Goal: Navigation & Orientation: Find specific page/section

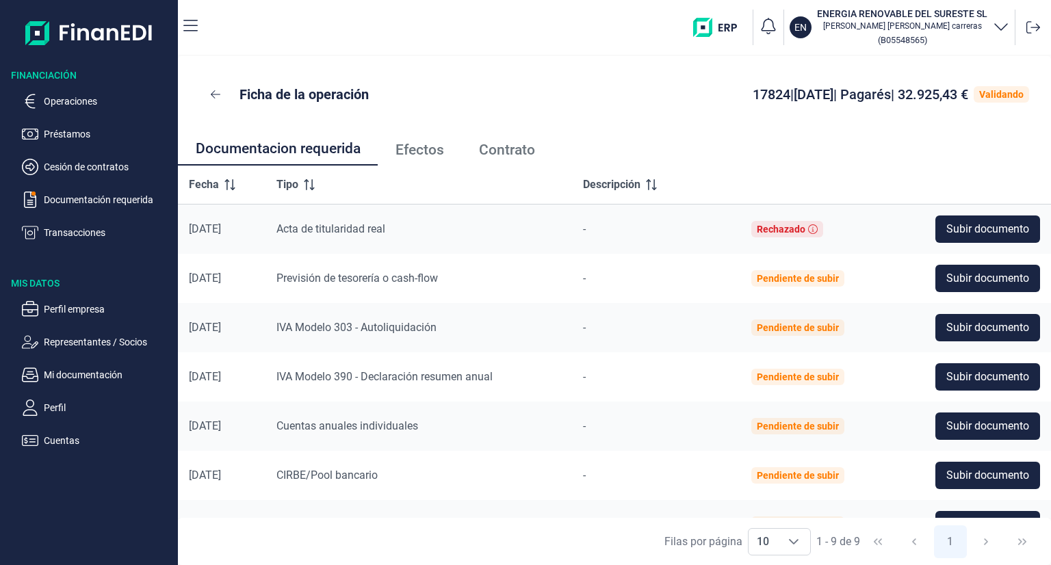
click at [519, 154] on span "Contrato" at bounding box center [507, 150] width 56 height 14
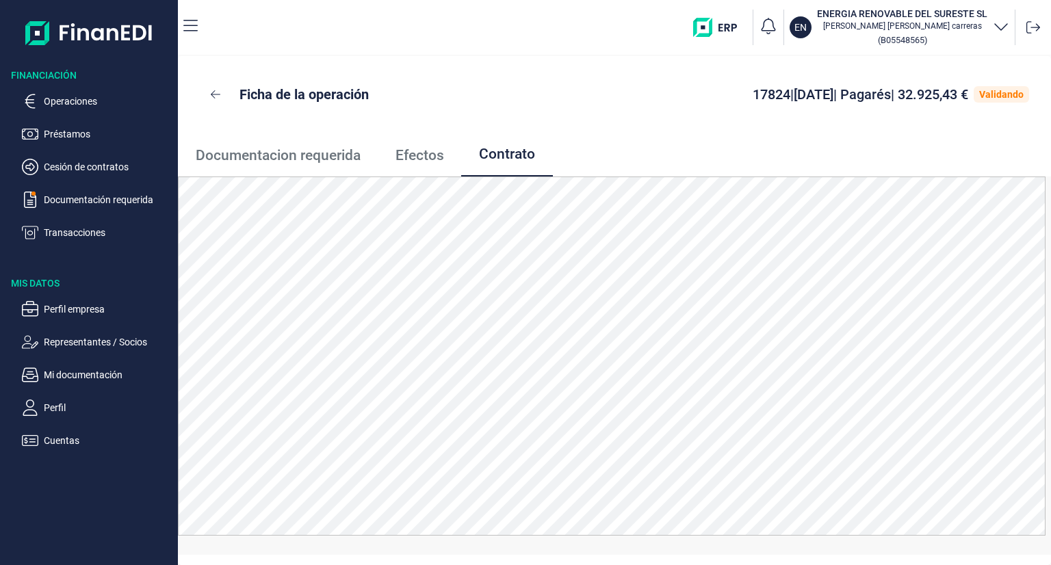
click at [242, 150] on span "Documentacion requerida" at bounding box center [278, 155] width 165 height 14
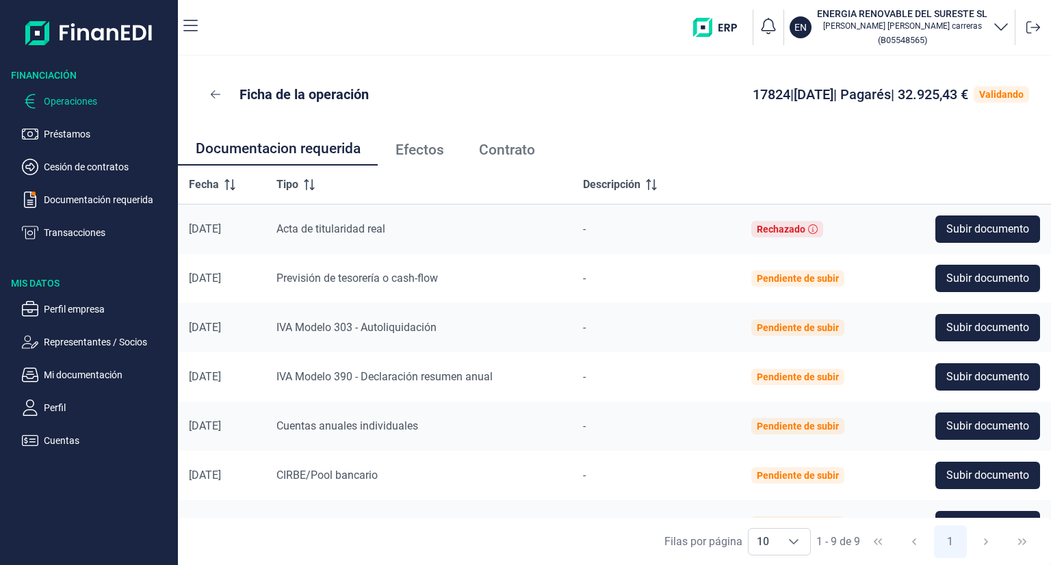
click at [45, 103] on p "Operaciones" at bounding box center [108, 101] width 129 height 16
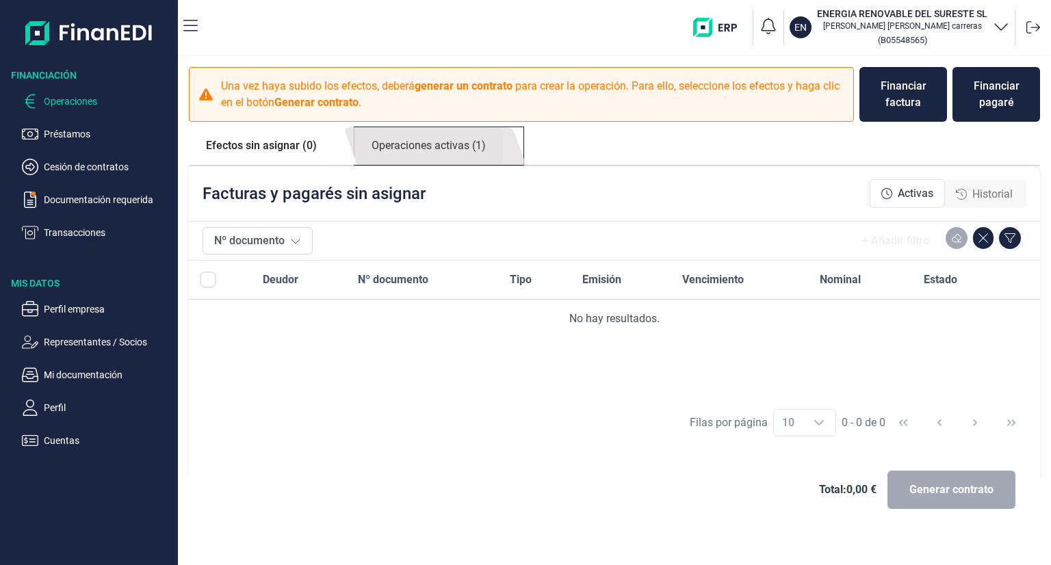
click at [443, 148] on link "Operaciones activas (1)" at bounding box center [428, 146] width 148 height 38
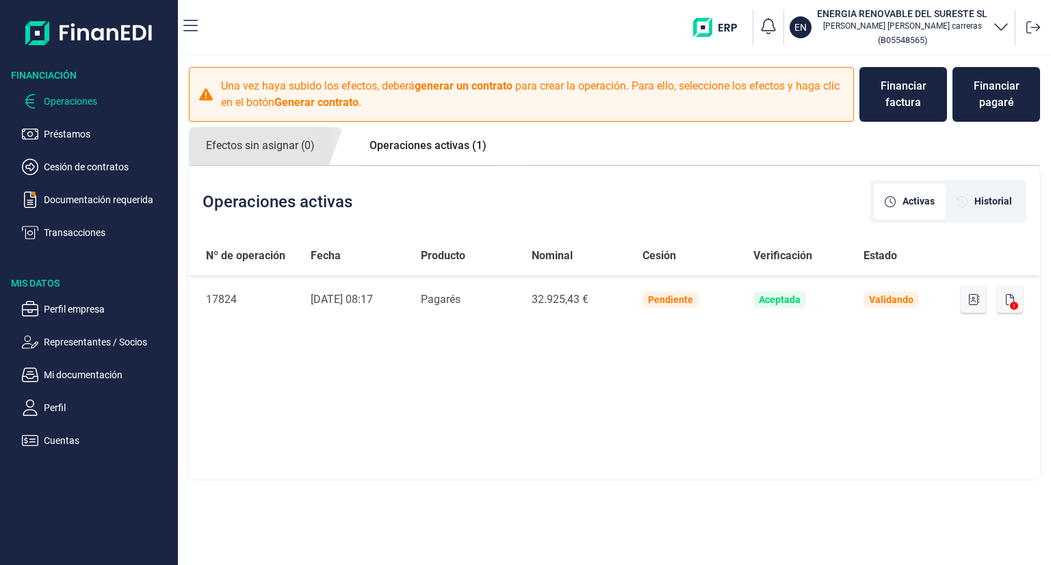
click at [705, 402] on div "Nº de operación Fecha Producto Nominal Cesión Verificación Estado Nº de Operaci…" at bounding box center [614, 359] width 851 height 244
click at [1036, 28] on icon at bounding box center [1033, 28] width 14 height 14
click at [1042, 26] on div at bounding box center [1033, 27] width 25 height 25
click at [1035, 26] on icon at bounding box center [1033, 28] width 14 height 14
